Goal: Transaction & Acquisition: Book appointment/travel/reservation

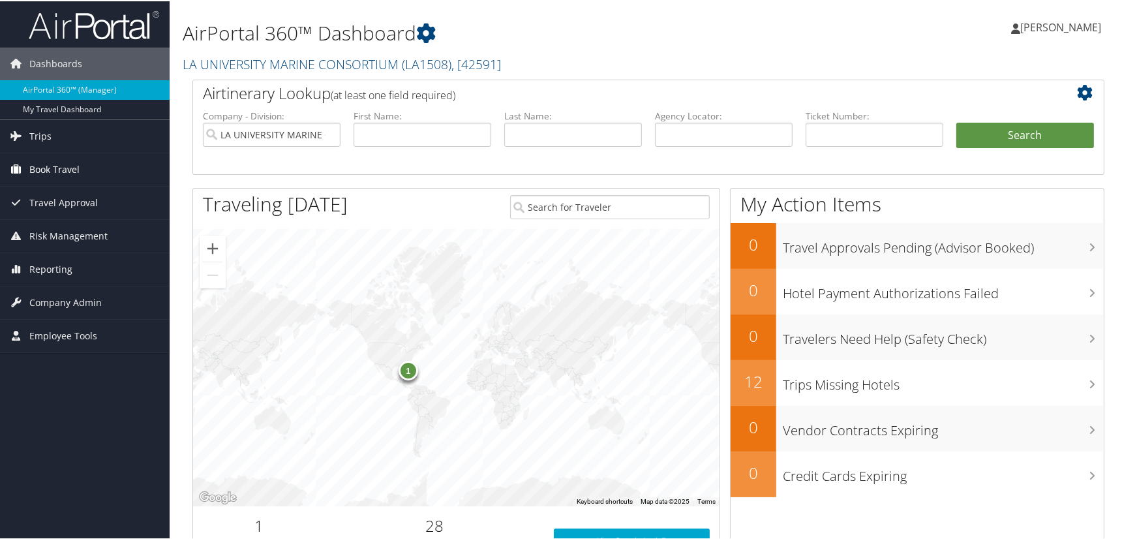
click at [69, 166] on span "Book Travel" at bounding box center [54, 168] width 50 height 33
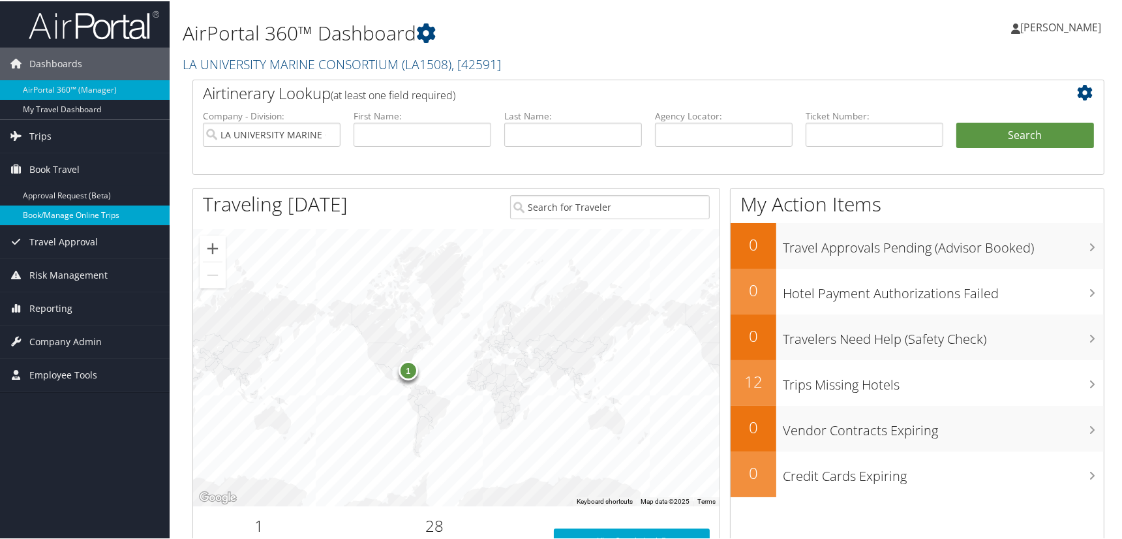
click at [73, 212] on link "Book/Manage Online Trips" at bounding box center [85, 214] width 170 height 20
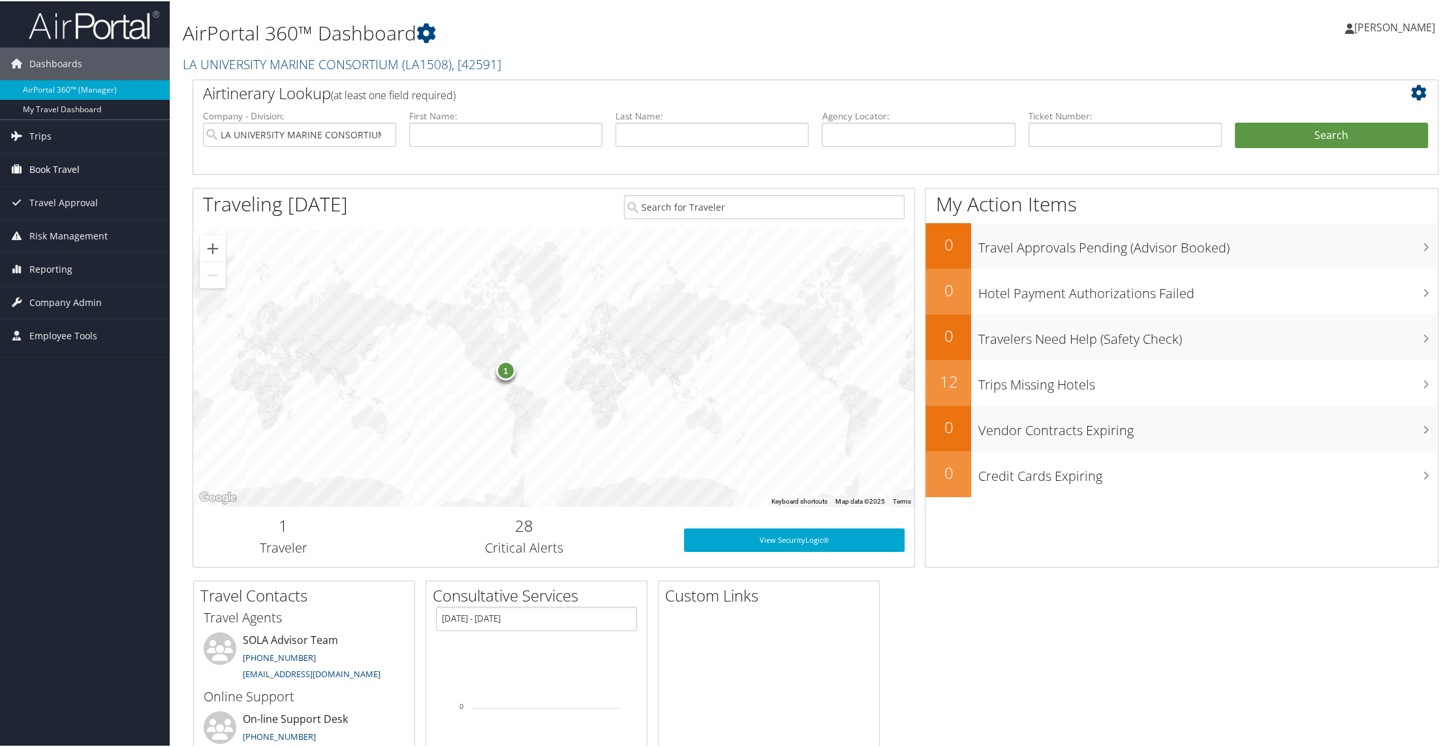
click at [35, 168] on span "Book Travel" at bounding box center [54, 168] width 50 height 33
click at [76, 217] on link "Book/Manage Online Trips" at bounding box center [85, 214] width 170 height 20
